Goal: Task Accomplishment & Management: Manage account settings

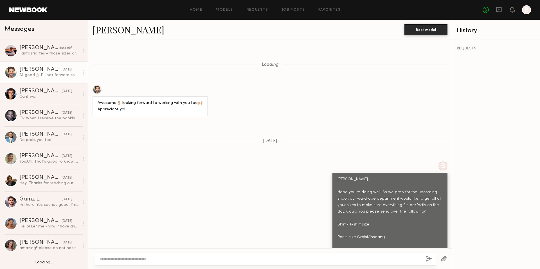
scroll to position [517, 0]
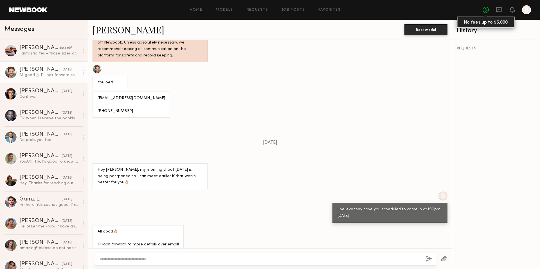
click at [487, 12] on link "No fees up to $5,000" at bounding box center [486, 10] width 6 height 6
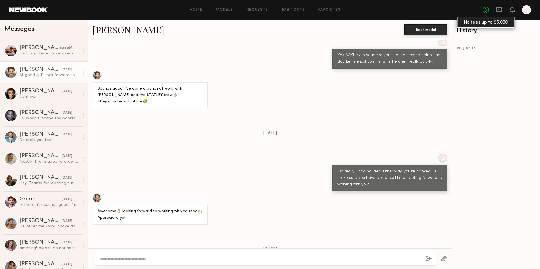
scroll to position [1117, 0]
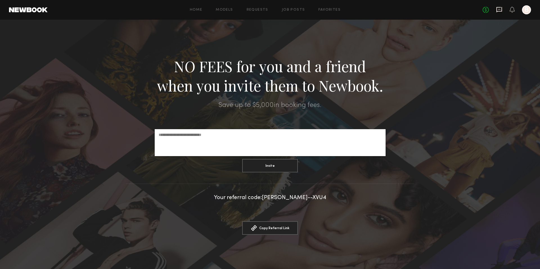
click at [498, 10] on icon at bounding box center [499, 9] width 6 height 6
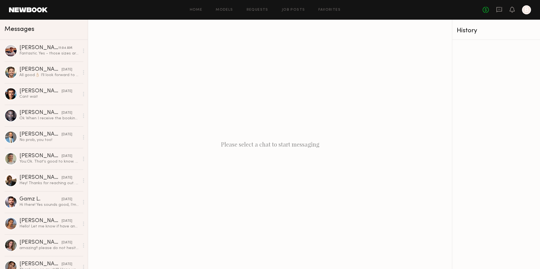
click at [509, 9] on div "No fees up to $5,000 B" at bounding box center [507, 9] width 48 height 9
click at [511, 10] on icon at bounding box center [512, 9] width 5 height 4
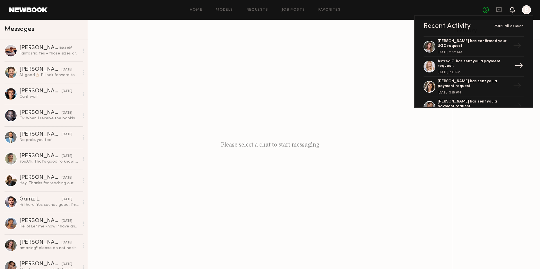
click at [477, 61] on div "Astrea C. has sent you a payment request." at bounding box center [474, 64] width 73 height 10
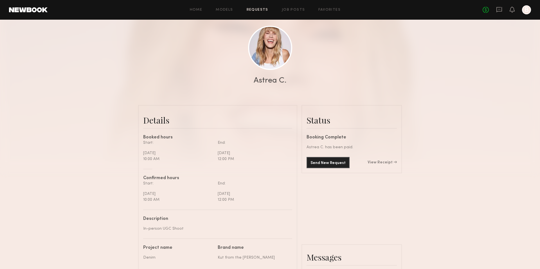
scroll to position [59, 0]
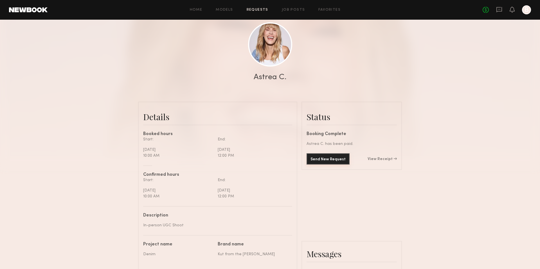
drag, startPoint x: 329, startPoint y: 160, endPoint x: 356, endPoint y: 206, distance: 53.0
click at [374, 159] on link "View Receipt" at bounding box center [382, 160] width 29 height 4
